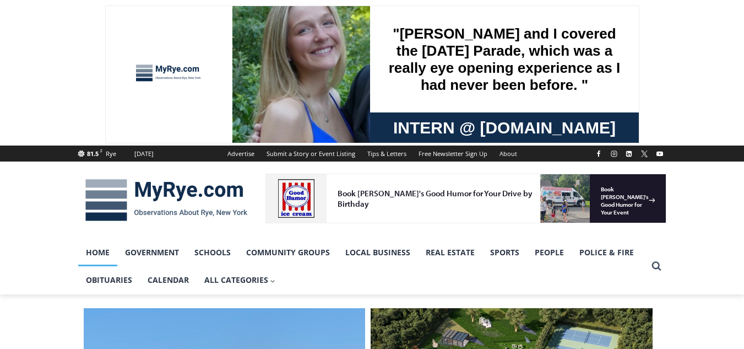
click at [41, 229] on div at bounding box center [372, 199] width 744 height 77
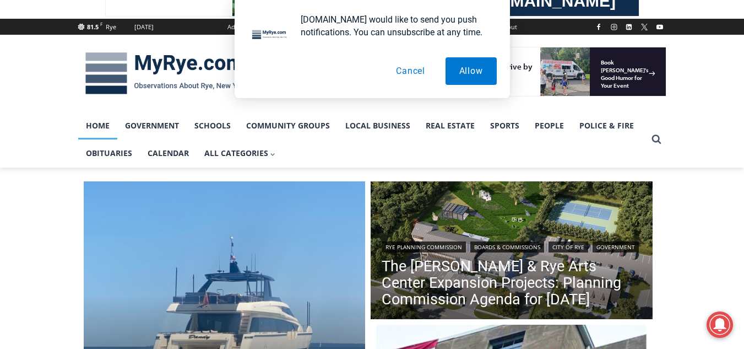
scroll to position [154, 0]
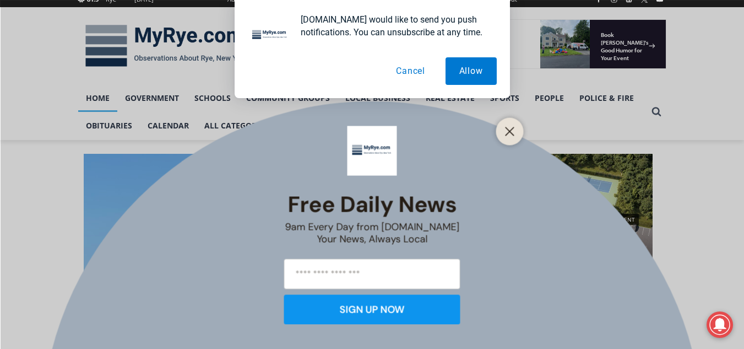
click at [410, 71] on button "Cancel" at bounding box center [410, 71] width 57 height 28
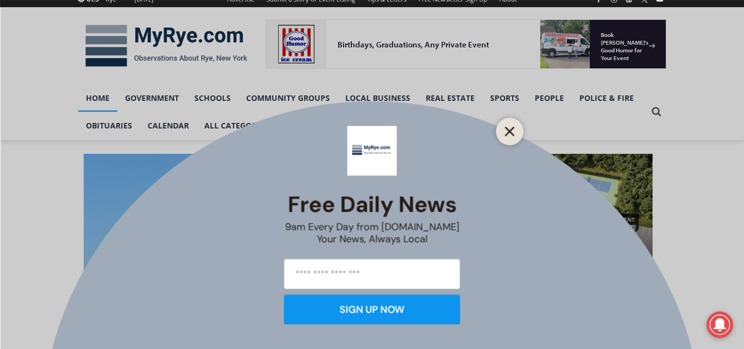
click at [511, 130] on line "Close" at bounding box center [510, 131] width 8 height 8
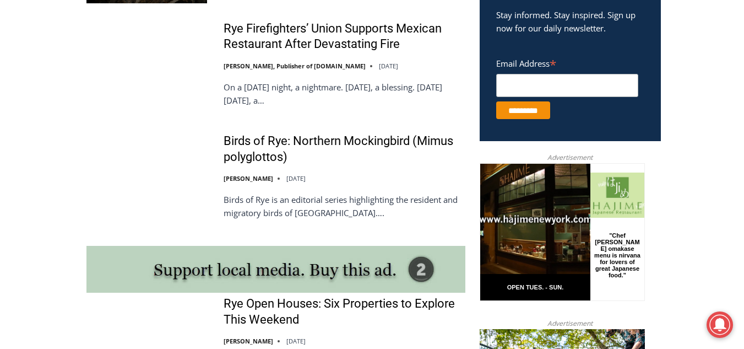
scroll to position [683, 0]
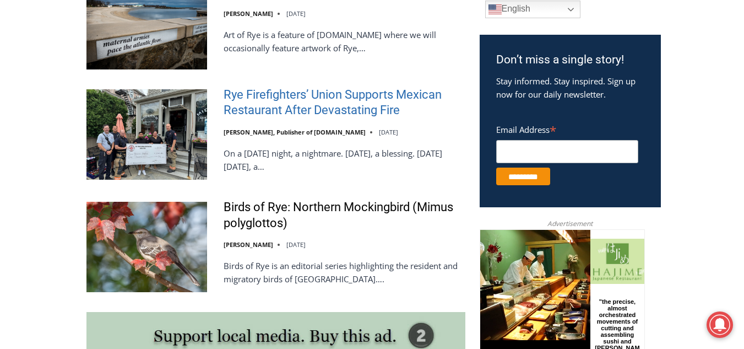
click at [285, 96] on link "Rye Firefighters’ Union Supports Mexican Restaurant After Devastating Fire" at bounding box center [345, 102] width 242 height 31
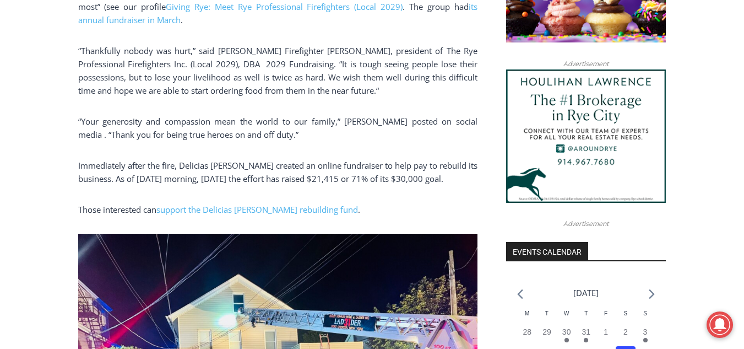
scroll to position [947, 0]
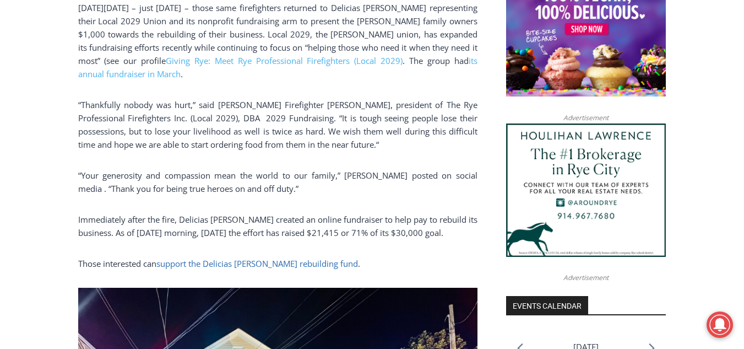
click at [226, 259] on link "support the Delicias Arellano rebuilding fund" at bounding box center [257, 263] width 202 height 11
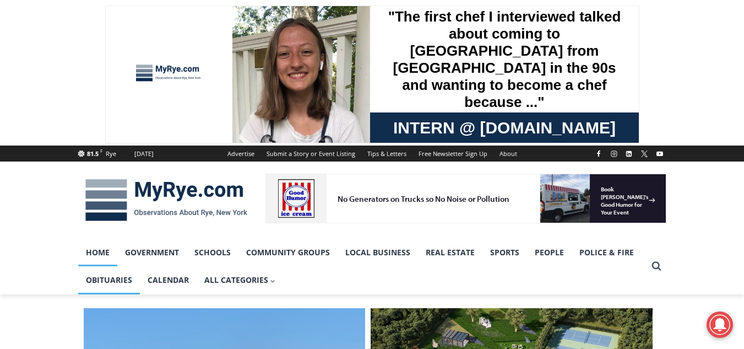
click at [110, 279] on link "Obituaries" at bounding box center [109, 280] width 62 height 28
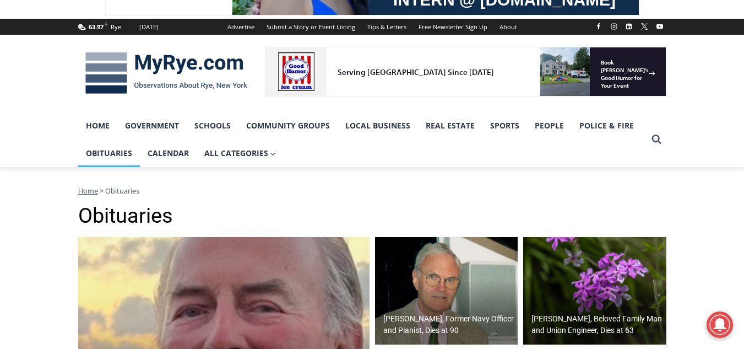
scroll to position [264, 0]
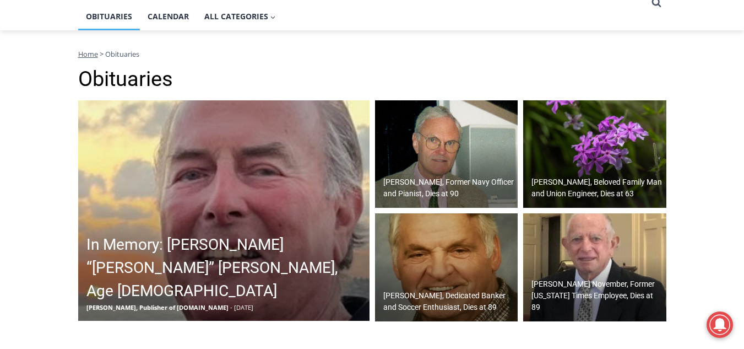
click at [134, 269] on h2 "In Memory: [PERSON_NAME] “[PERSON_NAME]” [PERSON_NAME], Age [DEMOGRAPHIC_DATA]" at bounding box center [226, 267] width 280 height 69
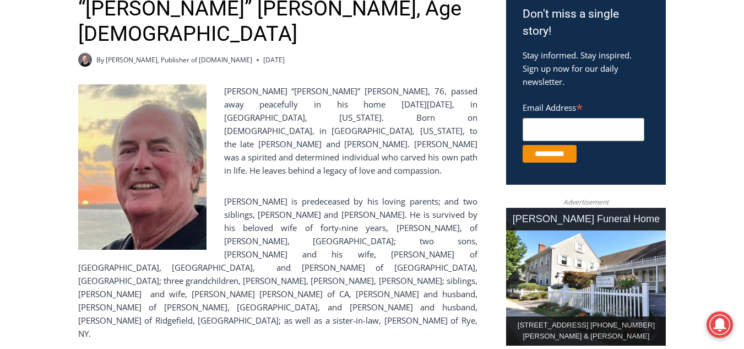
scroll to position [323, 0]
